Goal: Transaction & Acquisition: Purchase product/service

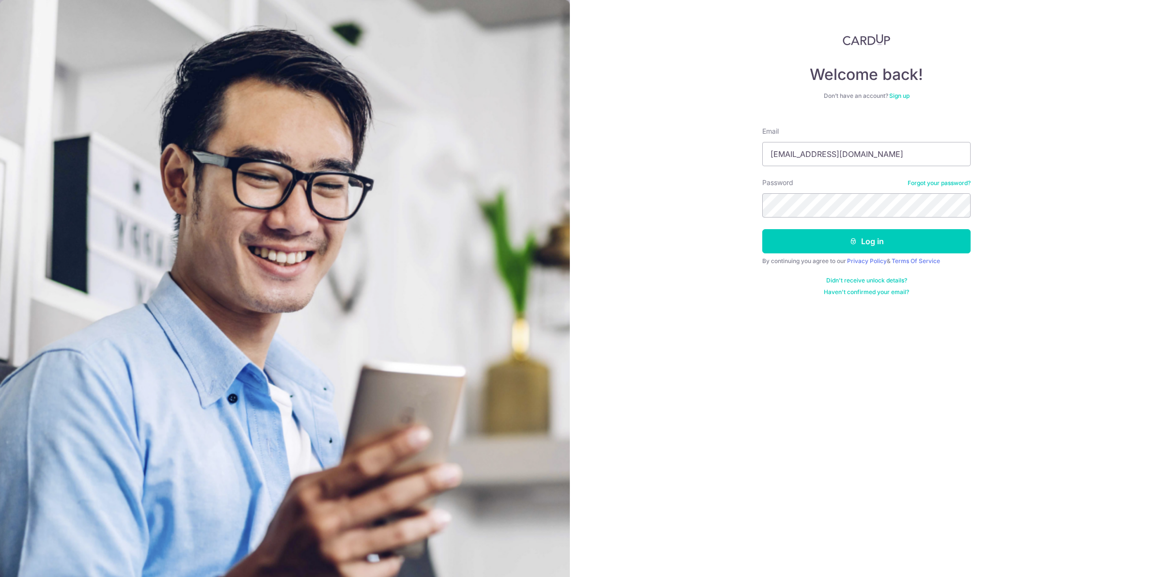
drag, startPoint x: 0, startPoint y: 0, endPoint x: 786, endPoint y: 225, distance: 817.6
click at [694, 202] on div "Welcome back! Don’t have an account? Sign up Email brianchungcp@gmail.com Passw…" at bounding box center [866, 288] width 593 height 577
click at [861, 245] on button "Log in" at bounding box center [866, 241] width 208 height 24
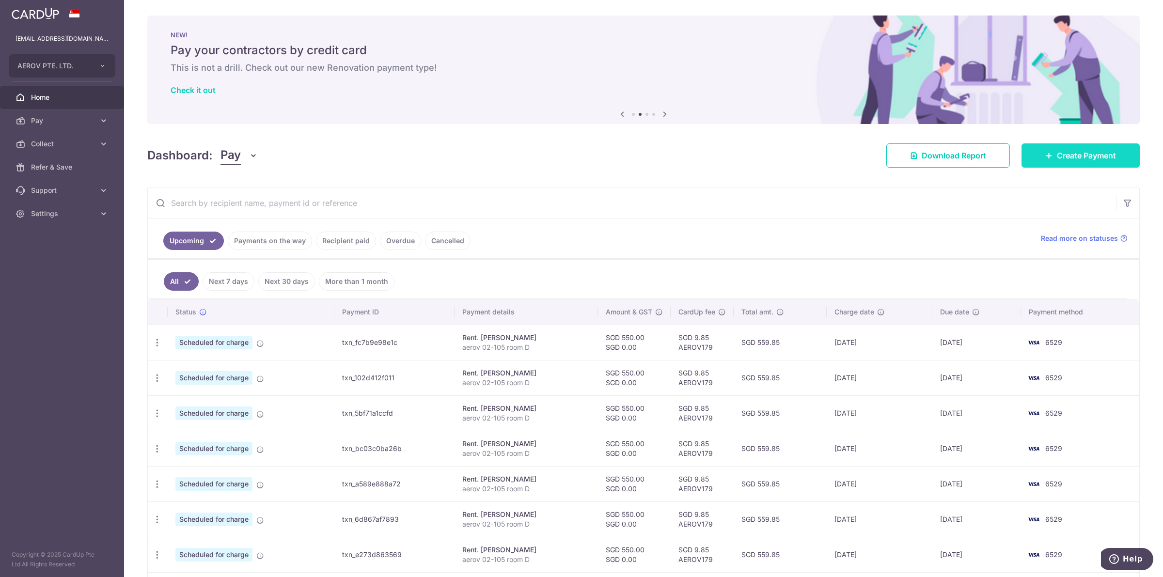
click at [1064, 159] on span "Create Payment" at bounding box center [1086, 156] width 59 height 12
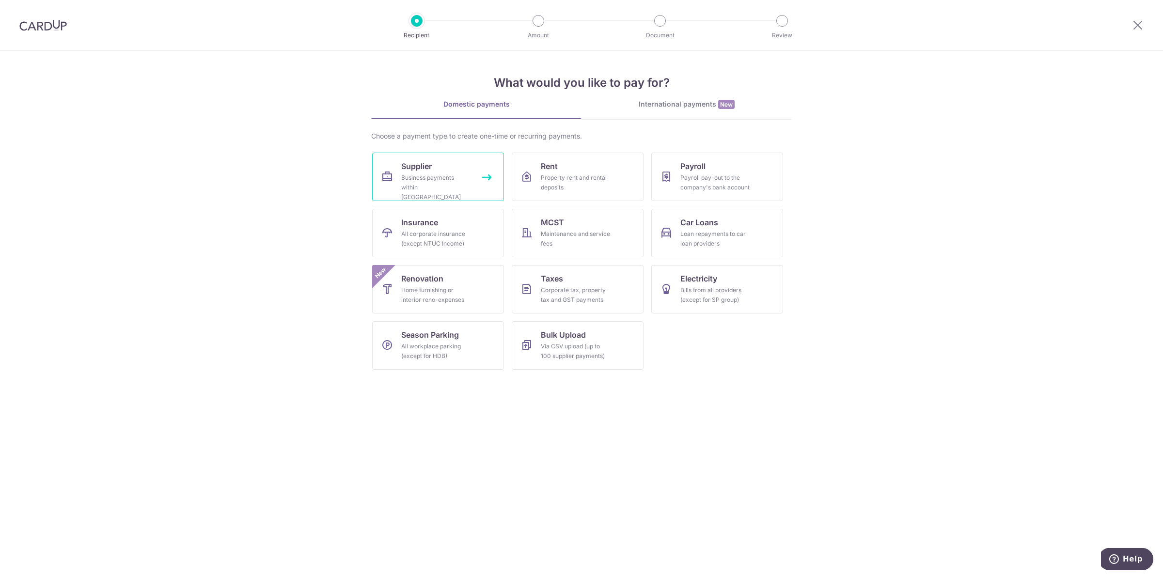
click at [429, 173] on div "Business payments within Singapore" at bounding box center [436, 187] width 70 height 29
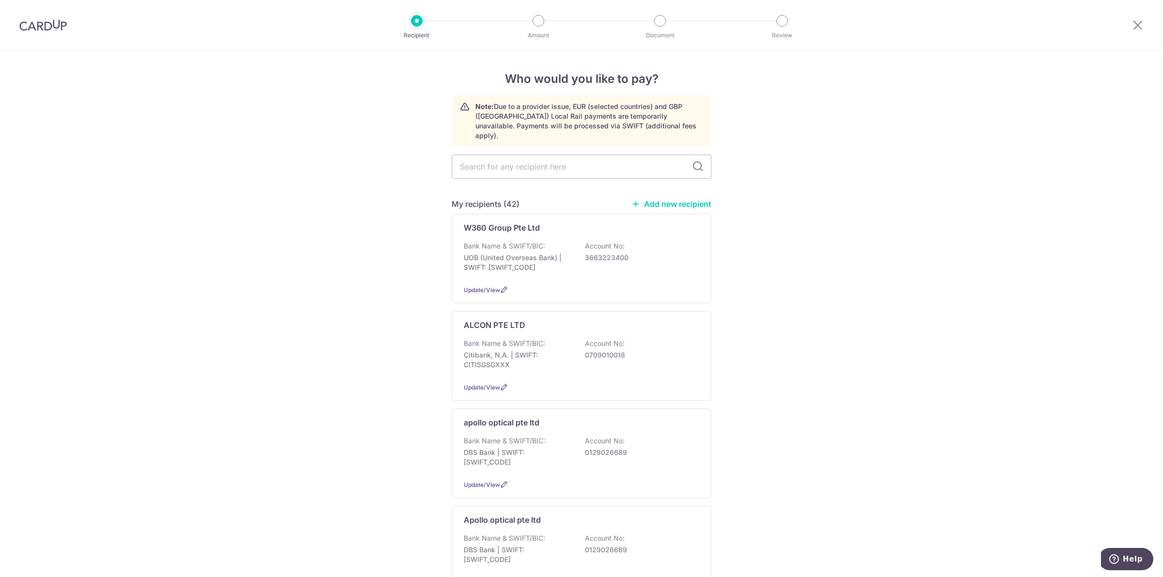
click at [660, 199] on link "Add new recipient" at bounding box center [671, 204] width 80 height 10
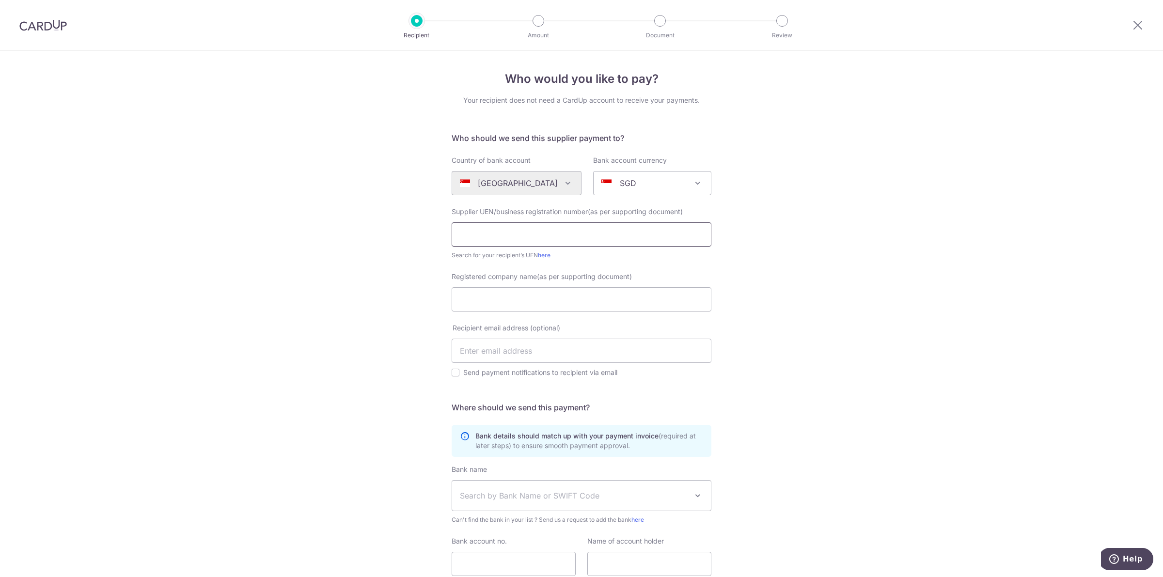
click at [477, 233] on input "text" at bounding box center [582, 234] width 260 height 24
paste input "53505368a"
type input "53505368a"
click at [429, 286] on div "Who would you like to pay? Your recipient does not need a CardUp account to rec…" at bounding box center [581, 352] width 1163 height 603
click at [512, 296] on input "Registered company name(as per supporting document)" at bounding box center [582, 299] width 260 height 24
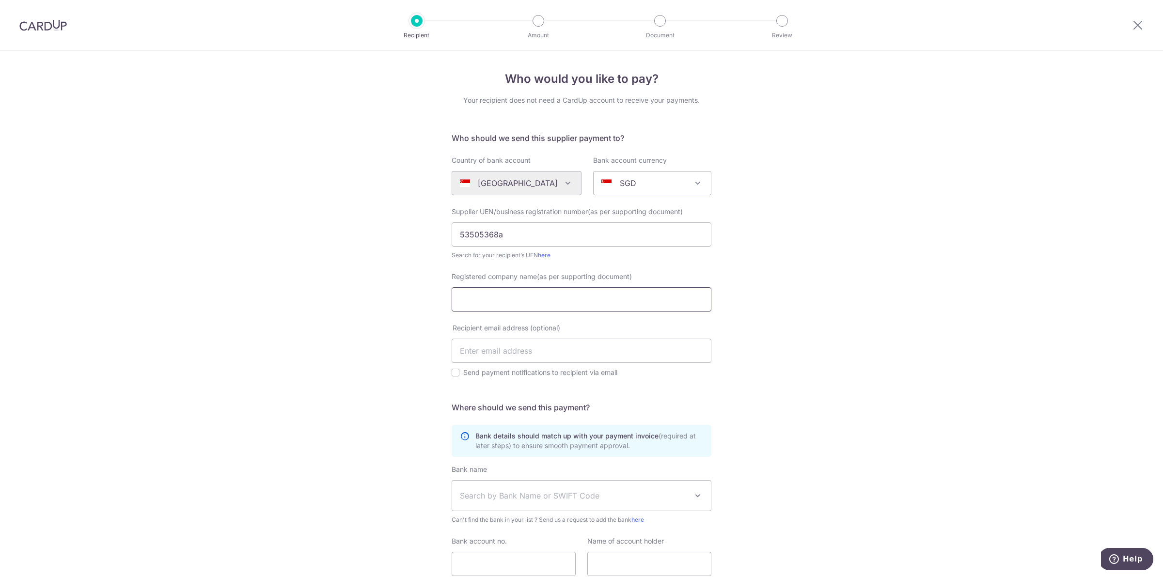
paste input "eyeconikk.sg"
type input "eyeconikk.sg"
click at [542, 348] on input "text" at bounding box center [582, 351] width 260 height 24
click at [862, 303] on div "Who would you like to pay? Your recipient does not need a CardUp account to rec…" at bounding box center [581, 352] width 1163 height 603
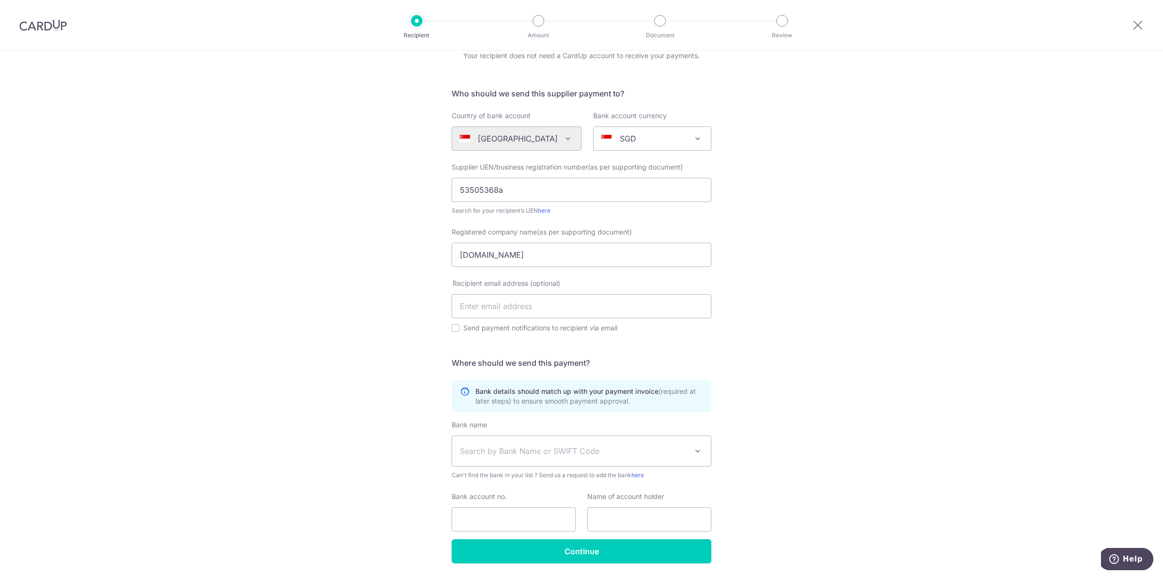
scroll to position [77, 0]
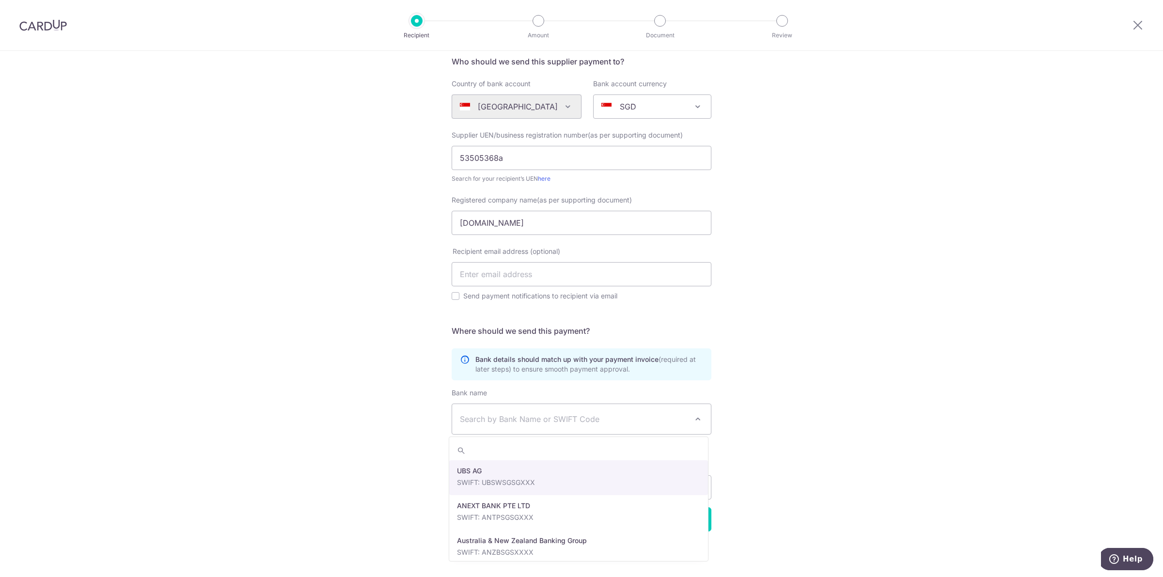
click at [529, 417] on span "Search by Bank Name or SWIFT Code" at bounding box center [574, 419] width 228 height 12
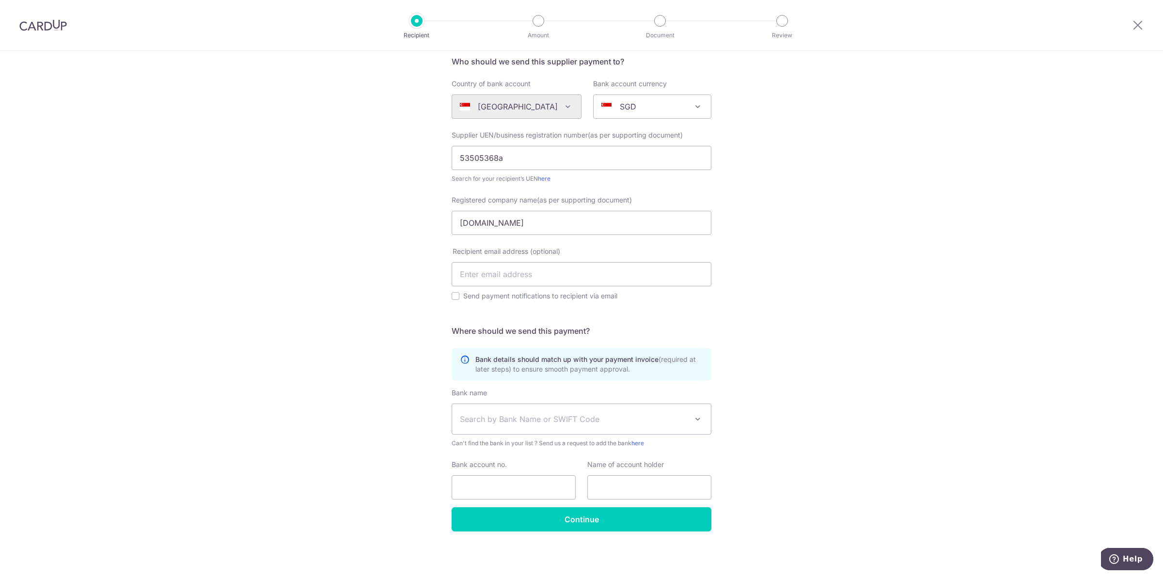
click at [885, 321] on div "Who would you like to pay? Your recipient does not need a CardUp account to rec…" at bounding box center [581, 275] width 1163 height 603
click at [501, 411] on span "Search by Bank Name or SWIFT Code" at bounding box center [581, 419] width 259 height 30
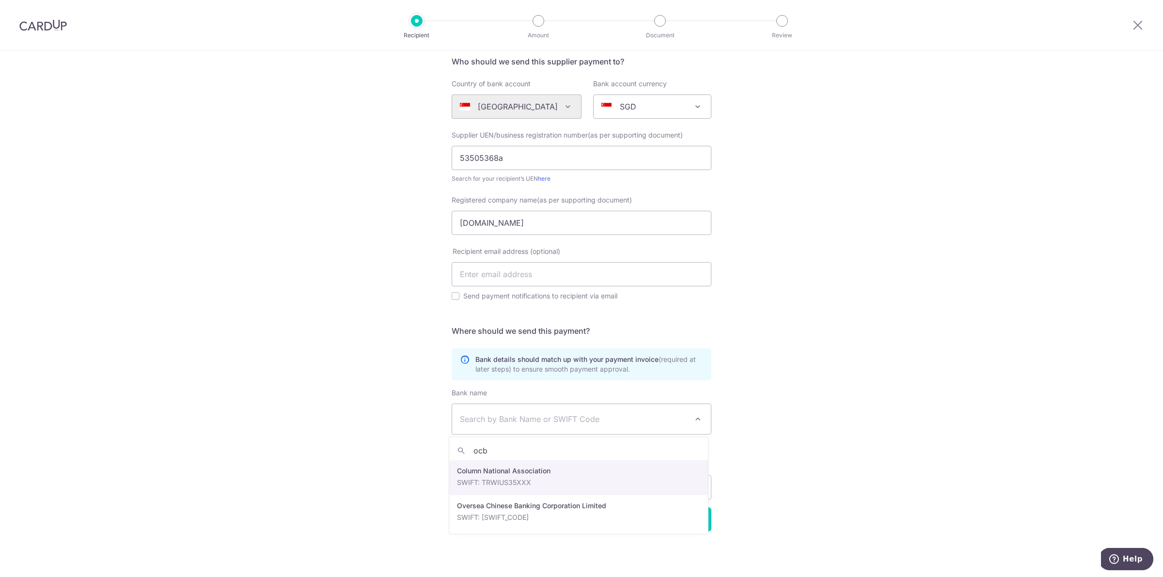
type input "ocbc"
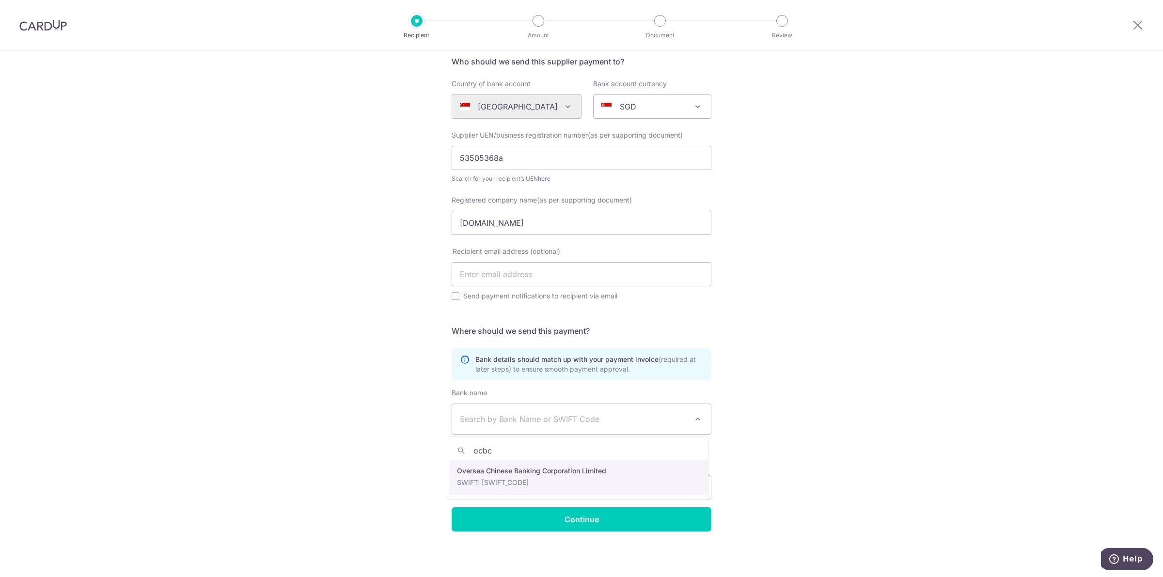
select select "12"
paste input "604708453001"
type input "604708453001"
click at [618, 487] on input "text" at bounding box center [649, 487] width 124 height 24
click at [514, 224] on input "eyeconikk.sg" at bounding box center [582, 223] width 260 height 24
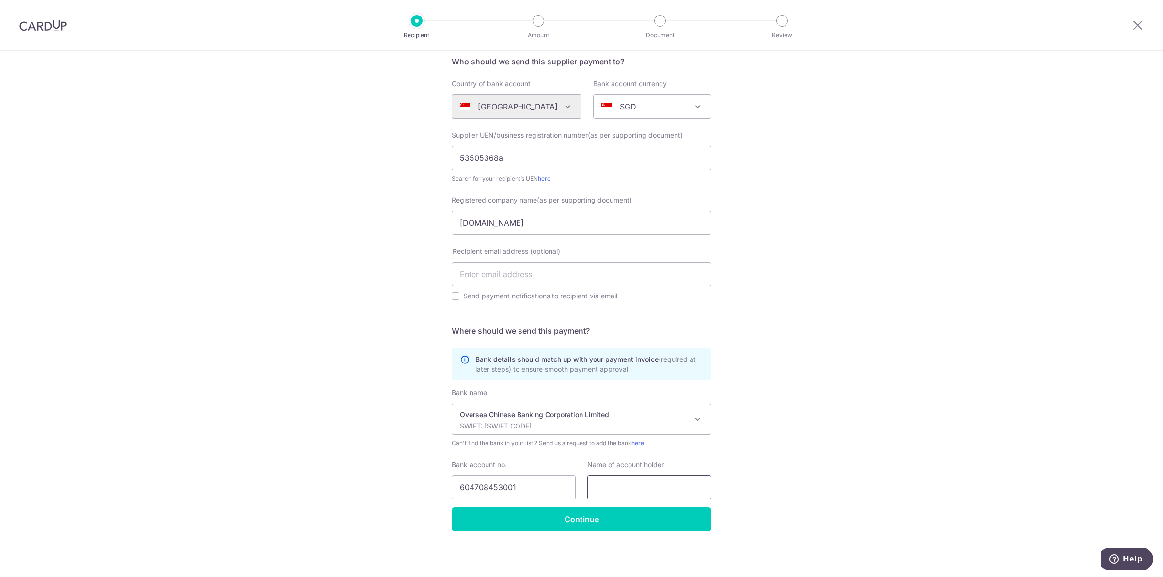
drag, startPoint x: 614, startPoint y: 478, endPoint x: 616, endPoint y: 493, distance: 14.6
click at [614, 478] on input "text" at bounding box center [649, 487] width 124 height 24
paste input "eyeconikk.sg"
type input "eyeconikk.sg"
click at [605, 511] on input "Continue" at bounding box center [582, 519] width 260 height 24
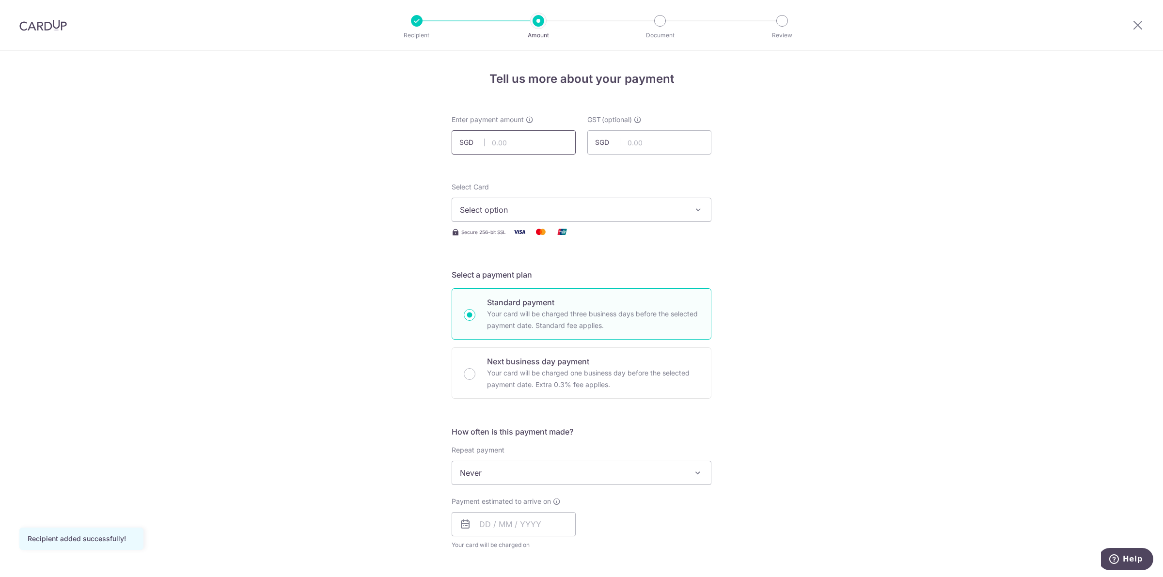
click at [521, 139] on input "text" at bounding box center [514, 142] width 124 height 24
type input "279.92"
click at [660, 219] on button "Select option" at bounding box center [582, 210] width 260 height 24
click at [577, 281] on span "**** 6529" at bounding box center [581, 279] width 243 height 12
click at [778, 252] on div "Tell us more about your payment Enter payment amount SGD 279.92 279.92 GST (opt…" at bounding box center [581, 521] width 1163 height 941
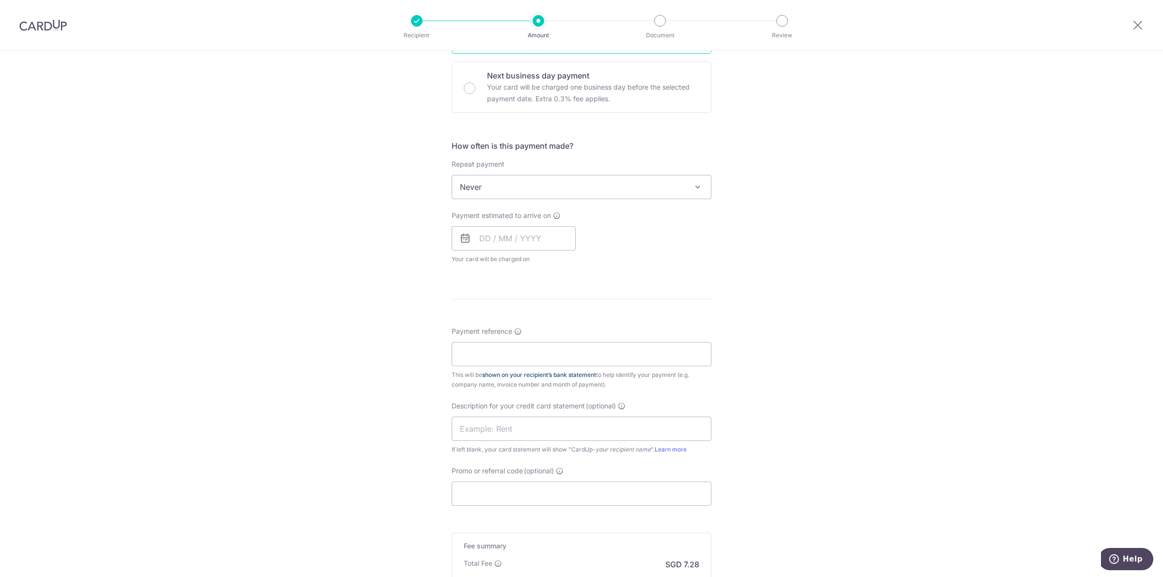
scroll to position [363, 0]
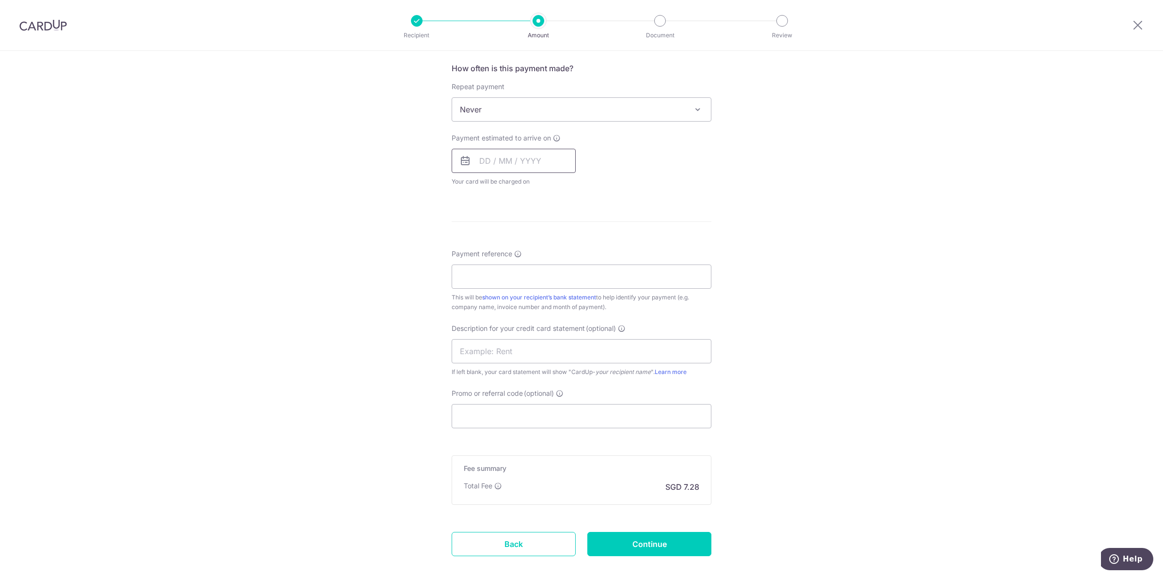
click at [490, 161] on input "text" at bounding box center [514, 161] width 124 height 24
click at [504, 289] on link "21" at bounding box center [510, 288] width 16 height 16
type input "[DATE]"
click at [774, 194] on div "Tell us more about your payment Enter payment amount SGD 279.92 279.92 GST (opt…" at bounding box center [581, 157] width 1163 height 941
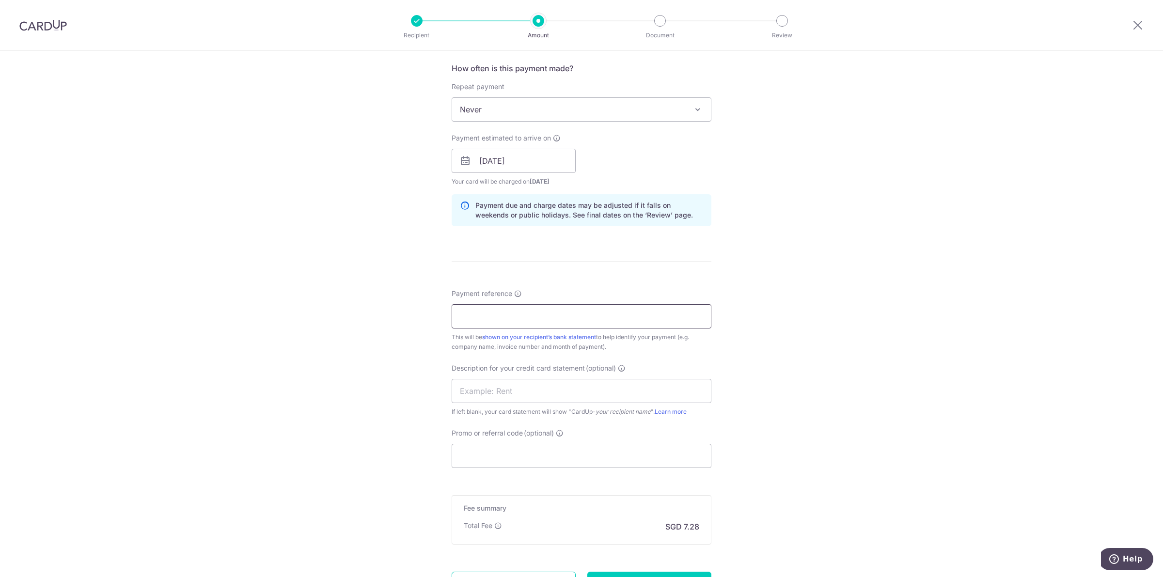
click at [539, 313] on input "Payment reference" at bounding box center [582, 316] width 260 height 24
type input "aerov 149"
type input "frames"
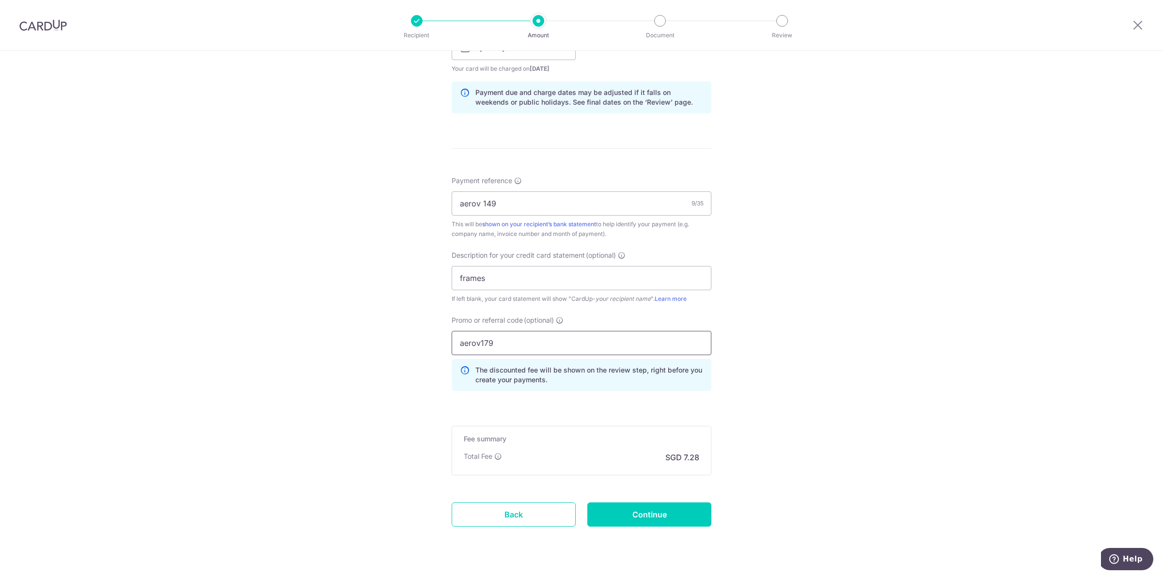
scroll to position [500, 0]
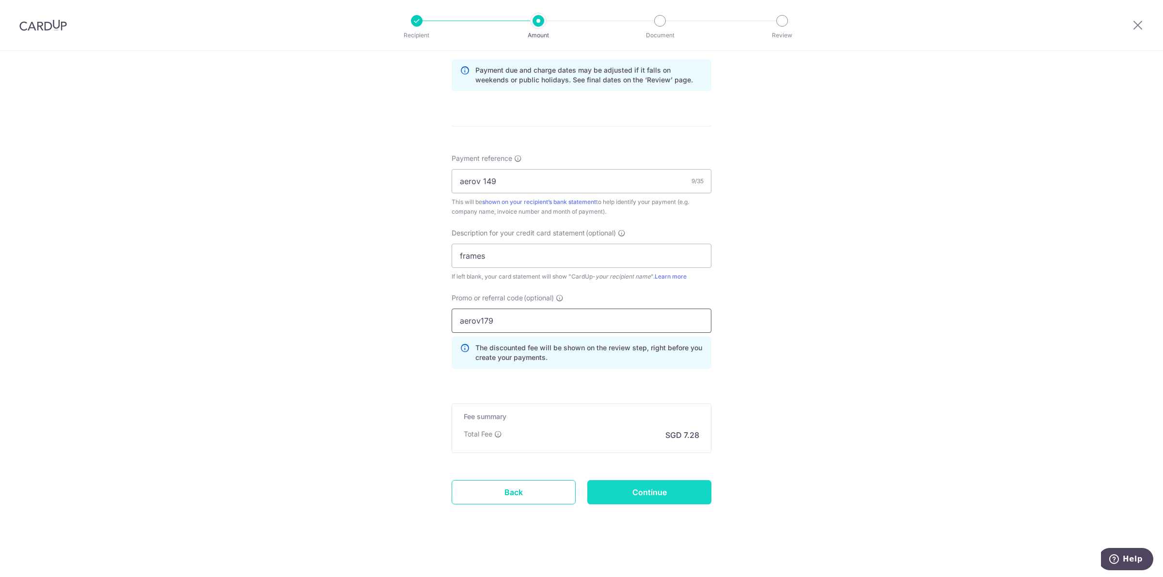
type input "aerov179"
click at [624, 497] on input "Continue" at bounding box center [649, 492] width 124 height 24
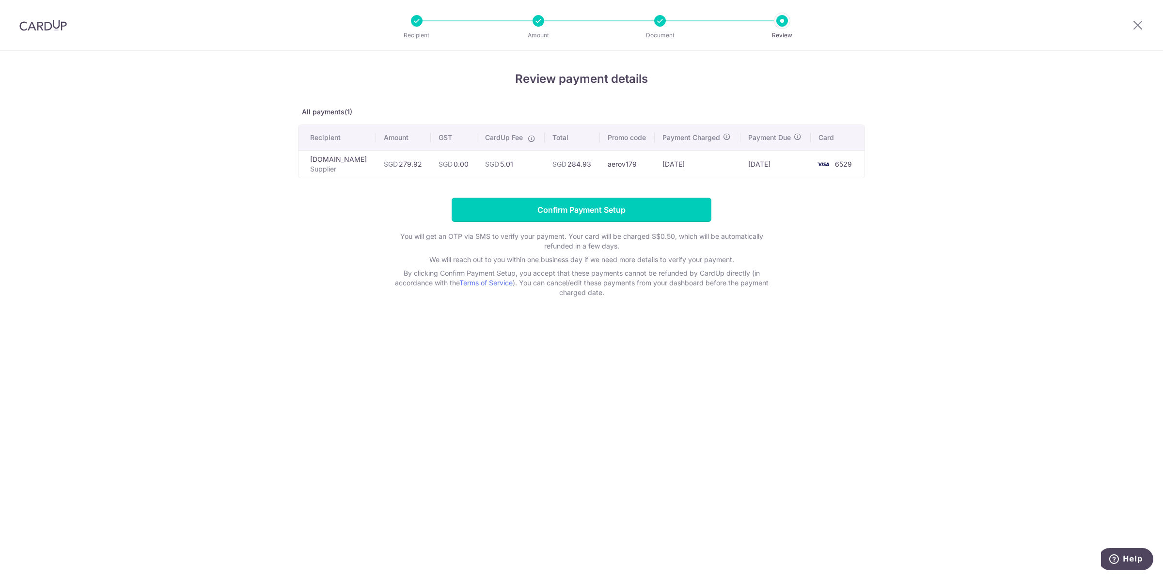
click at [550, 212] on input "Confirm Payment Setup" at bounding box center [582, 210] width 260 height 24
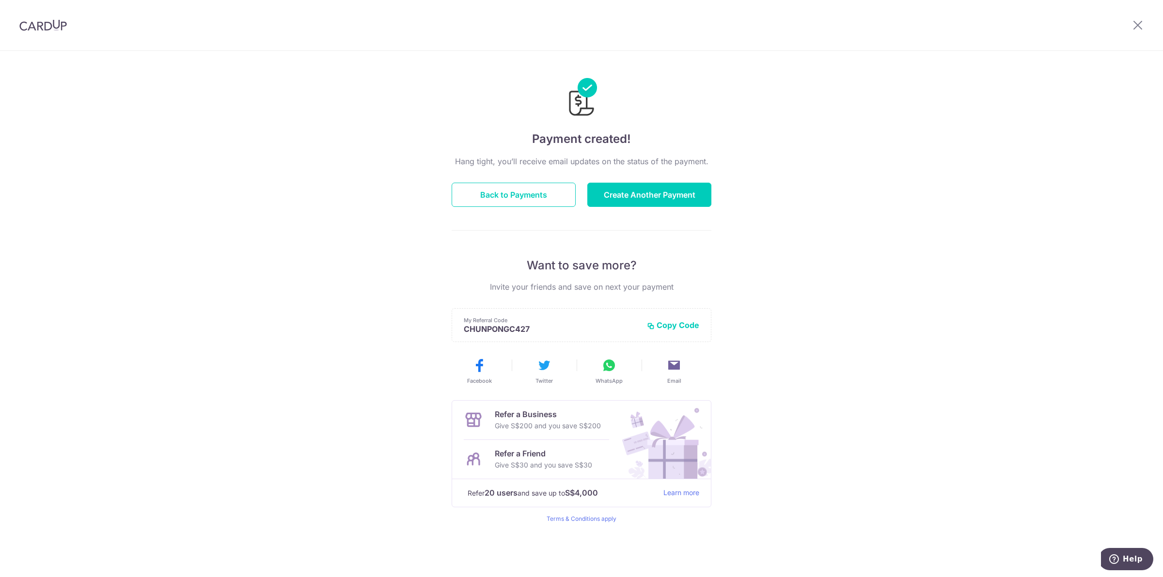
click at [195, 142] on div "Payment created! Hang tight, you’ll receive email updates on the status of the …" at bounding box center [581, 314] width 1163 height 526
